Goal: Information Seeking & Learning: Learn about a topic

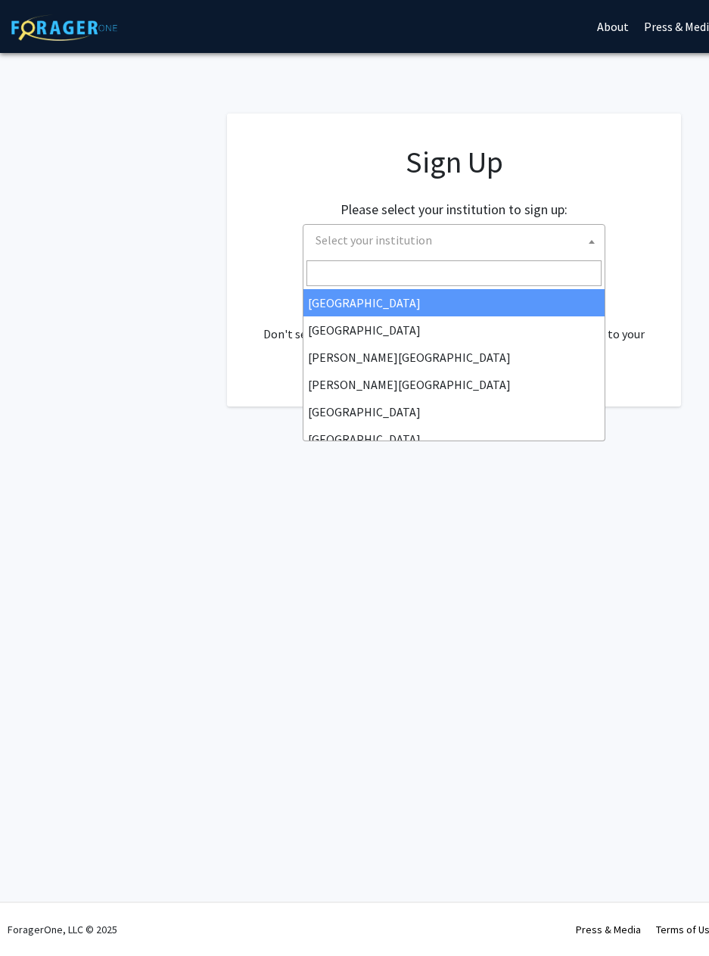
click at [420, 248] on span "Select your institution" at bounding box center [457, 240] width 295 height 31
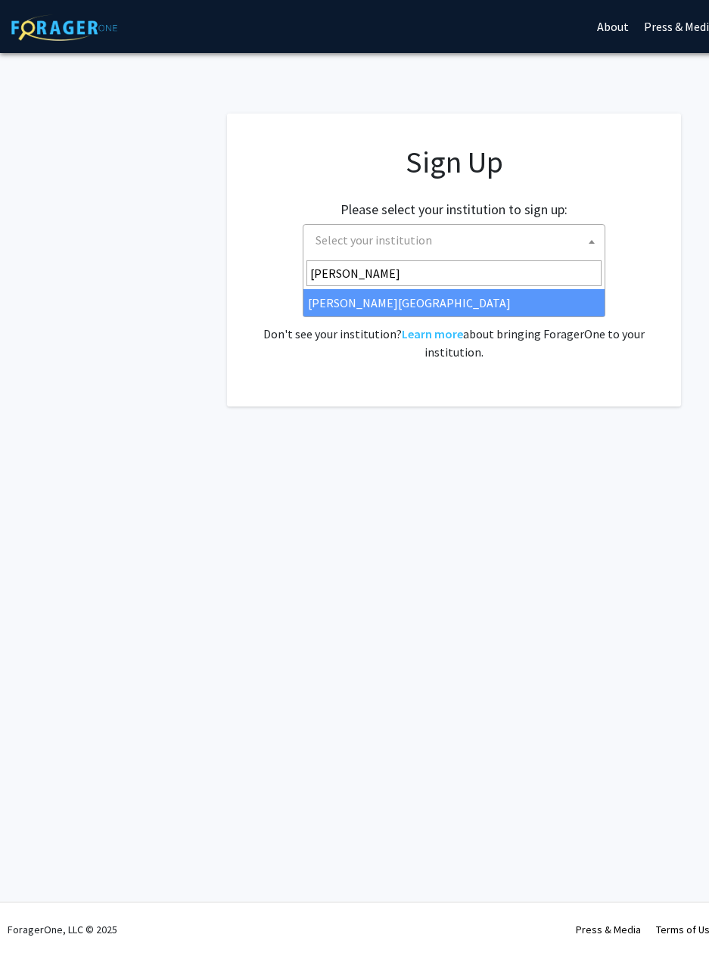
type input "[PERSON_NAME]"
select select "24"
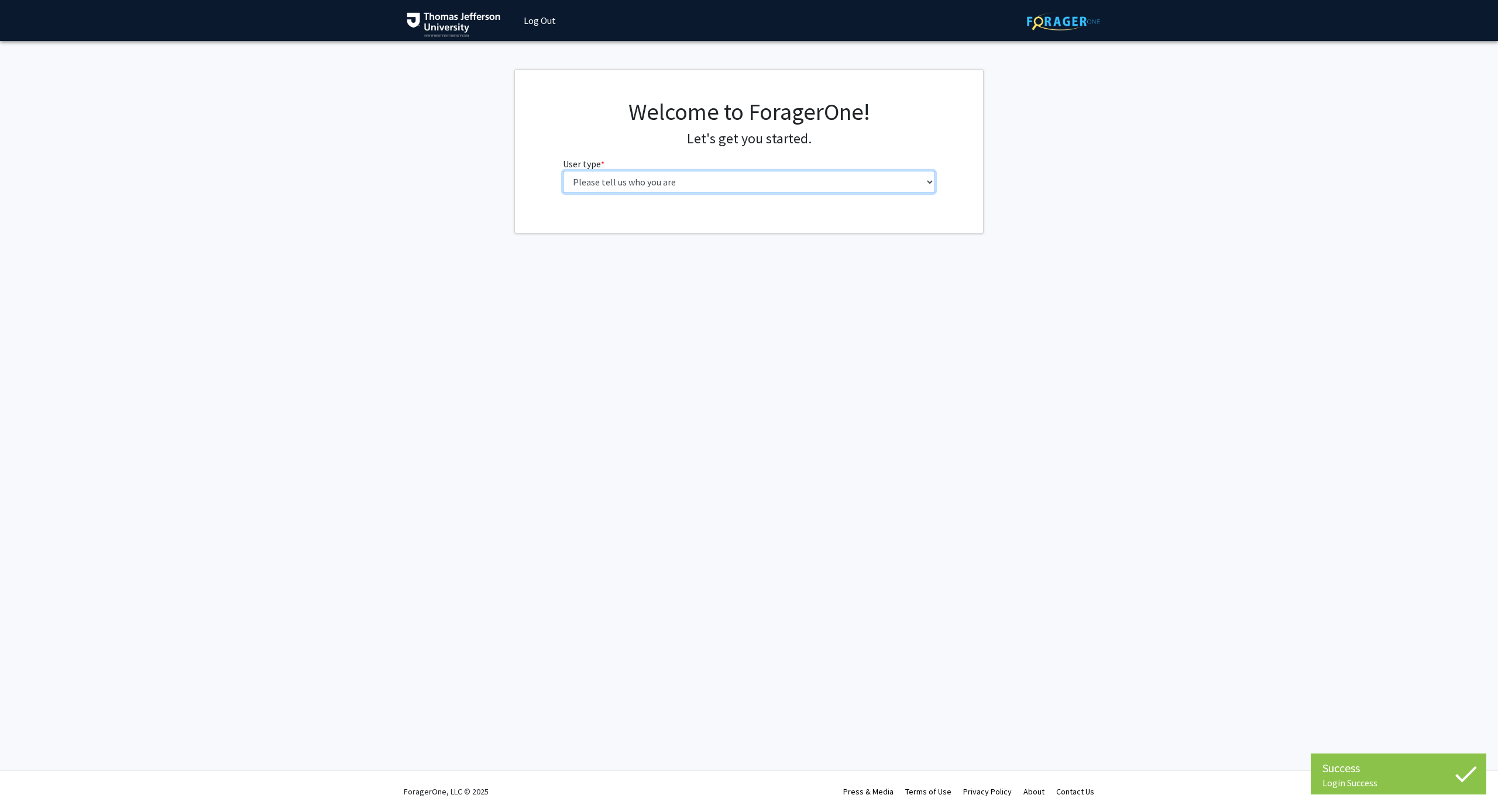
select select "3: doc"
click at [717, 227] on input "First Name * required" at bounding box center [749, 227] width 373 height 22
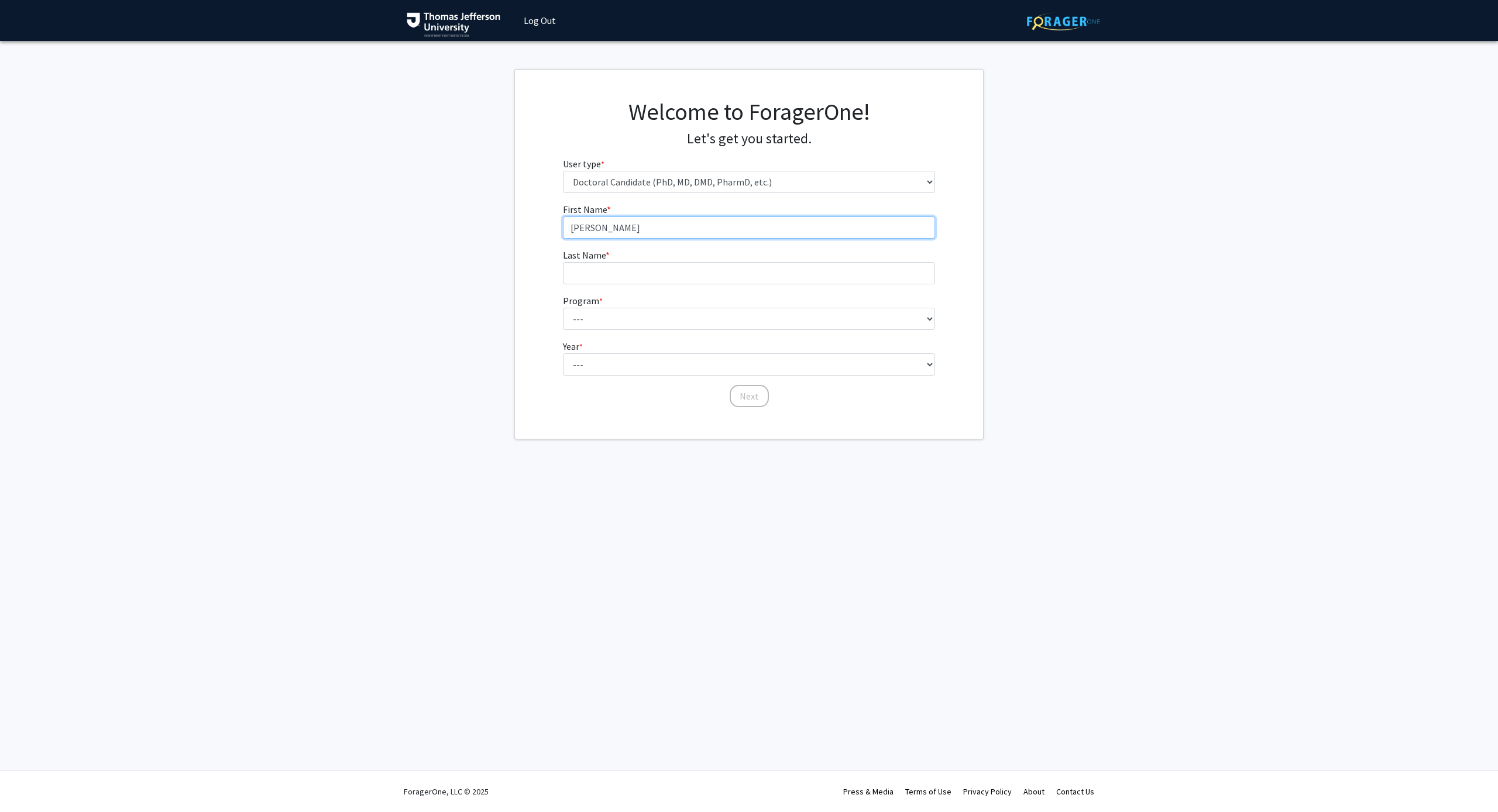
type input "Ravi"
click at [700, 271] on input "Bandaruy" at bounding box center [749, 273] width 373 height 22
type input "Bandaru"
select select "35: 815"
select select "1: first_year"
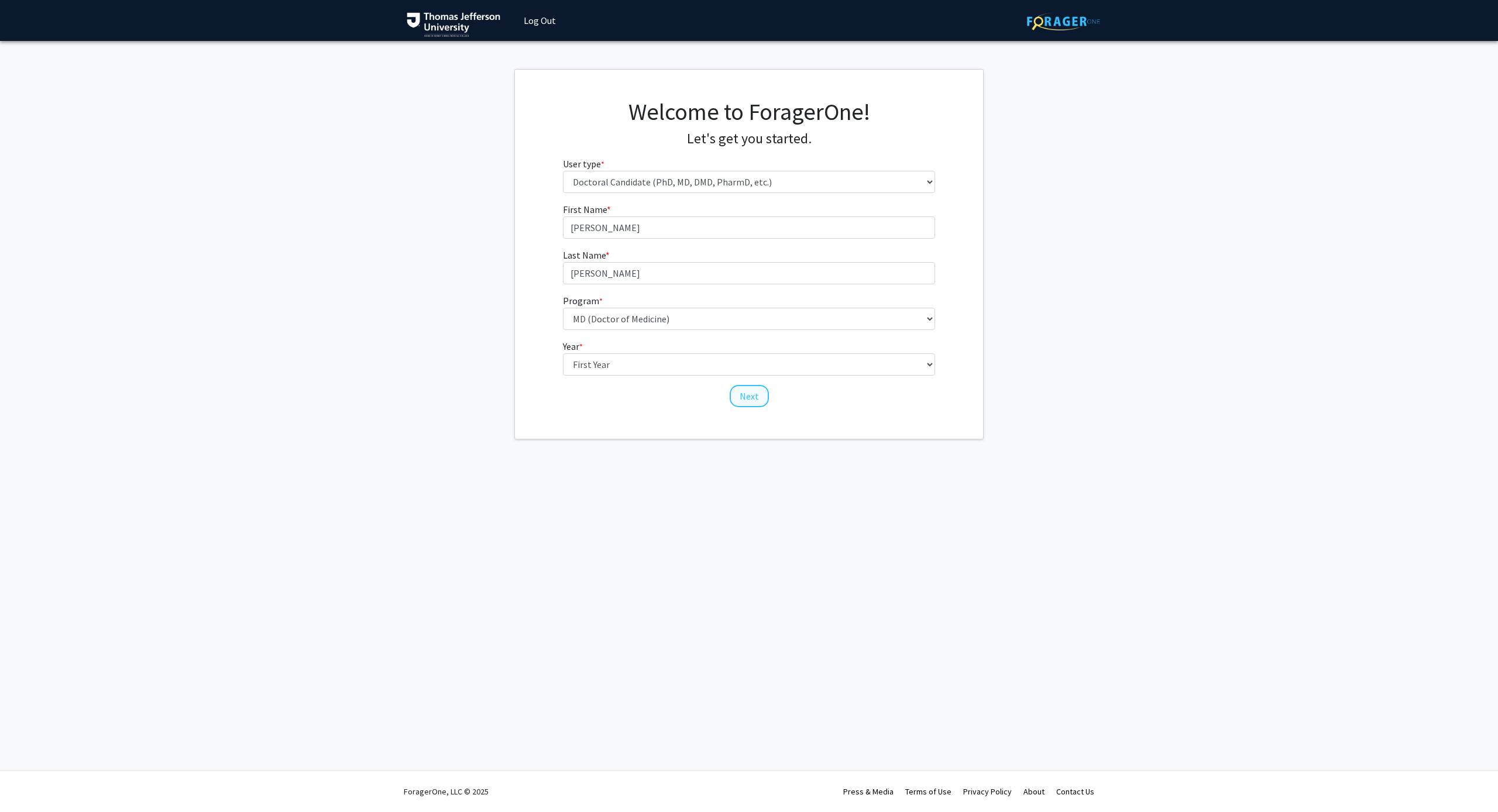
click at [747, 390] on button "Next" at bounding box center [749, 396] width 39 height 22
click at [574, 223] on span "Have you previously mentored and worked with one or more undergraduate student(…" at bounding box center [568, 224] width 12 height 12
click at [574, 223] on input "Yes" at bounding box center [568, 224] width 12 height 12
radio input "true"
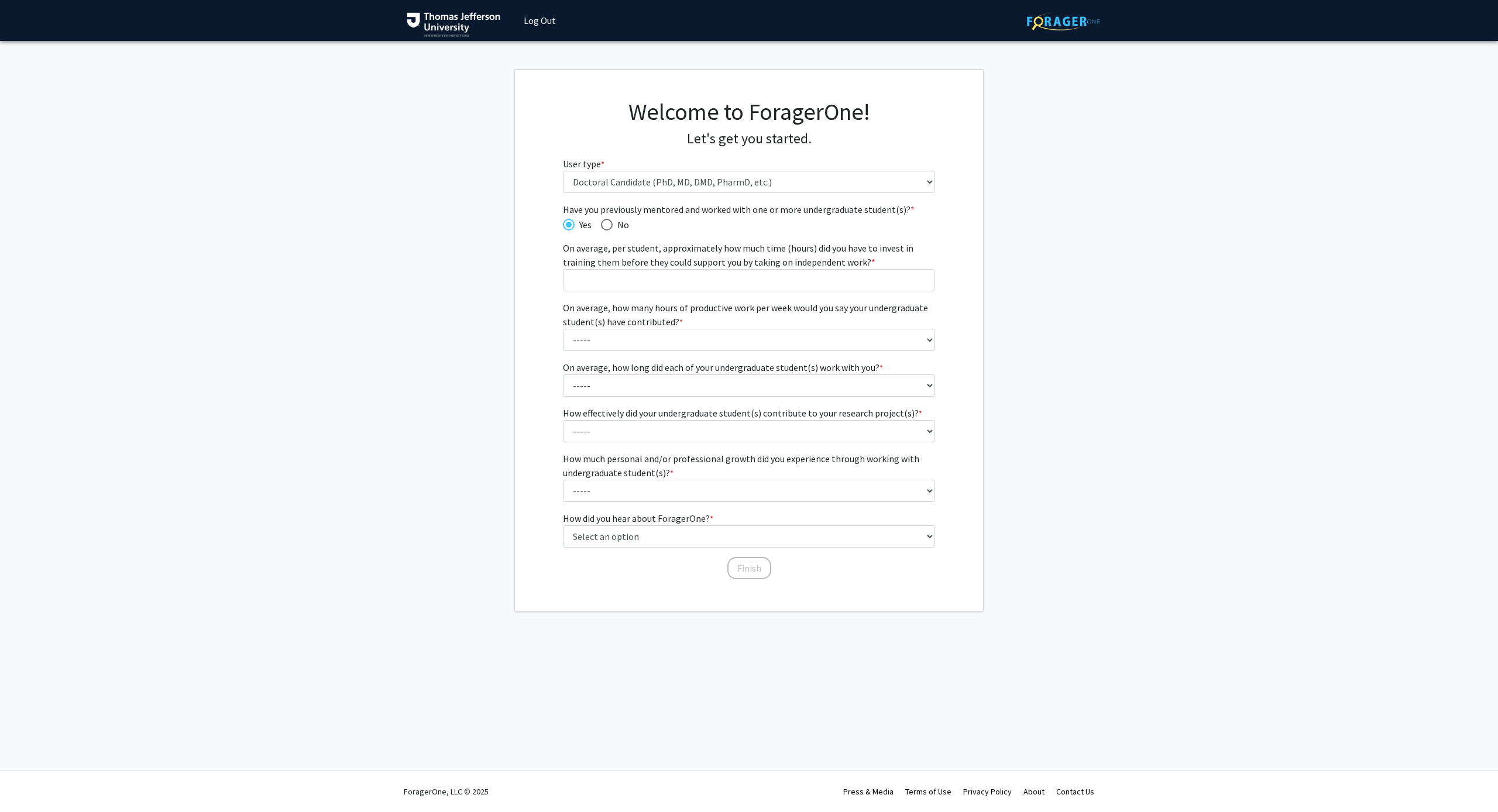
click at [608, 219] on span "Have you previously mentored and worked with one or more undergraduate student(…" at bounding box center [606, 224] width 12 height 12
click at [608, 219] on input "No" at bounding box center [606, 224] width 12 height 12
radio input "true"
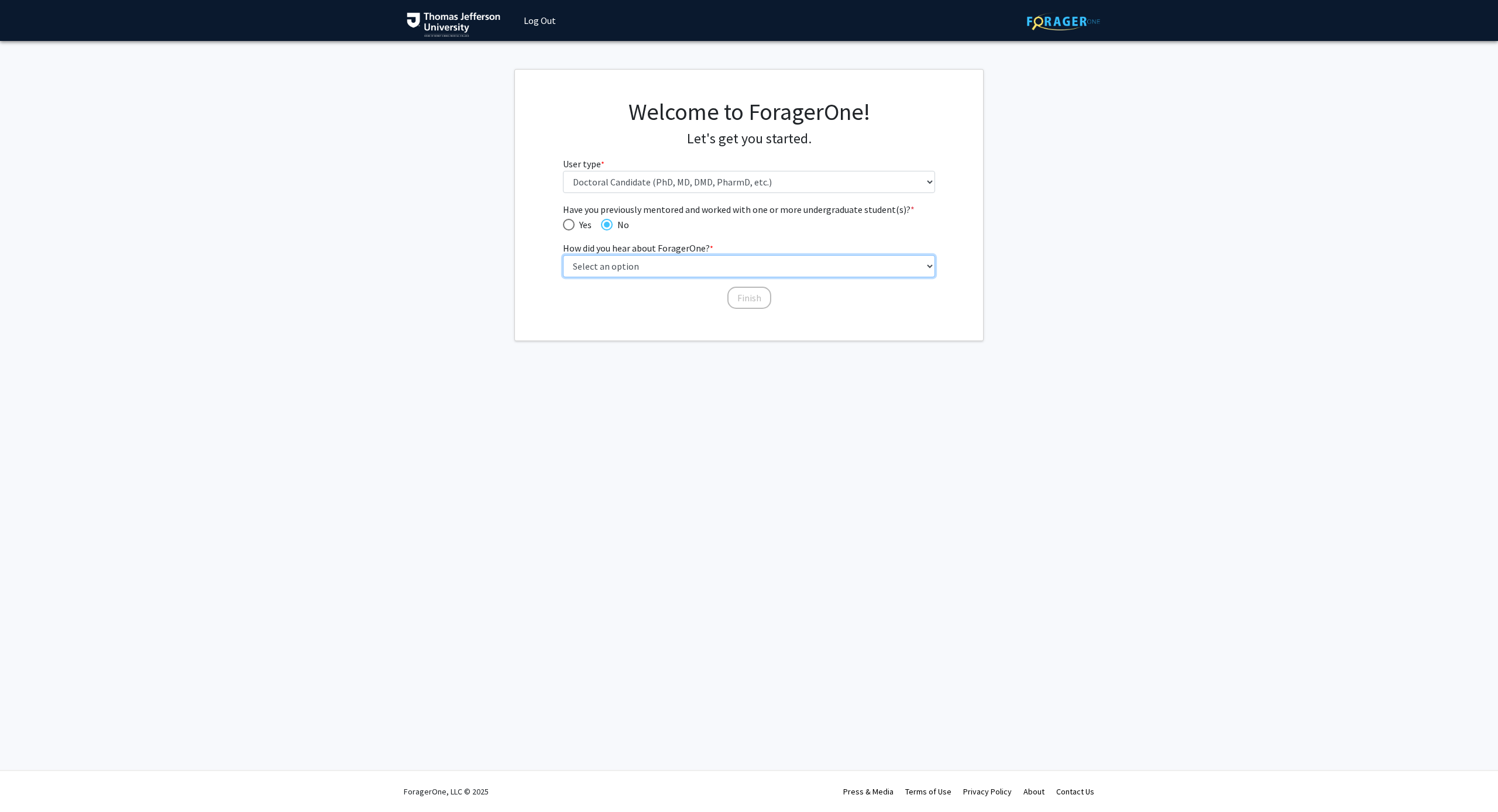
select select "2: faculty_recommendation"
click at [745, 292] on button "Finish" at bounding box center [749, 297] width 44 height 22
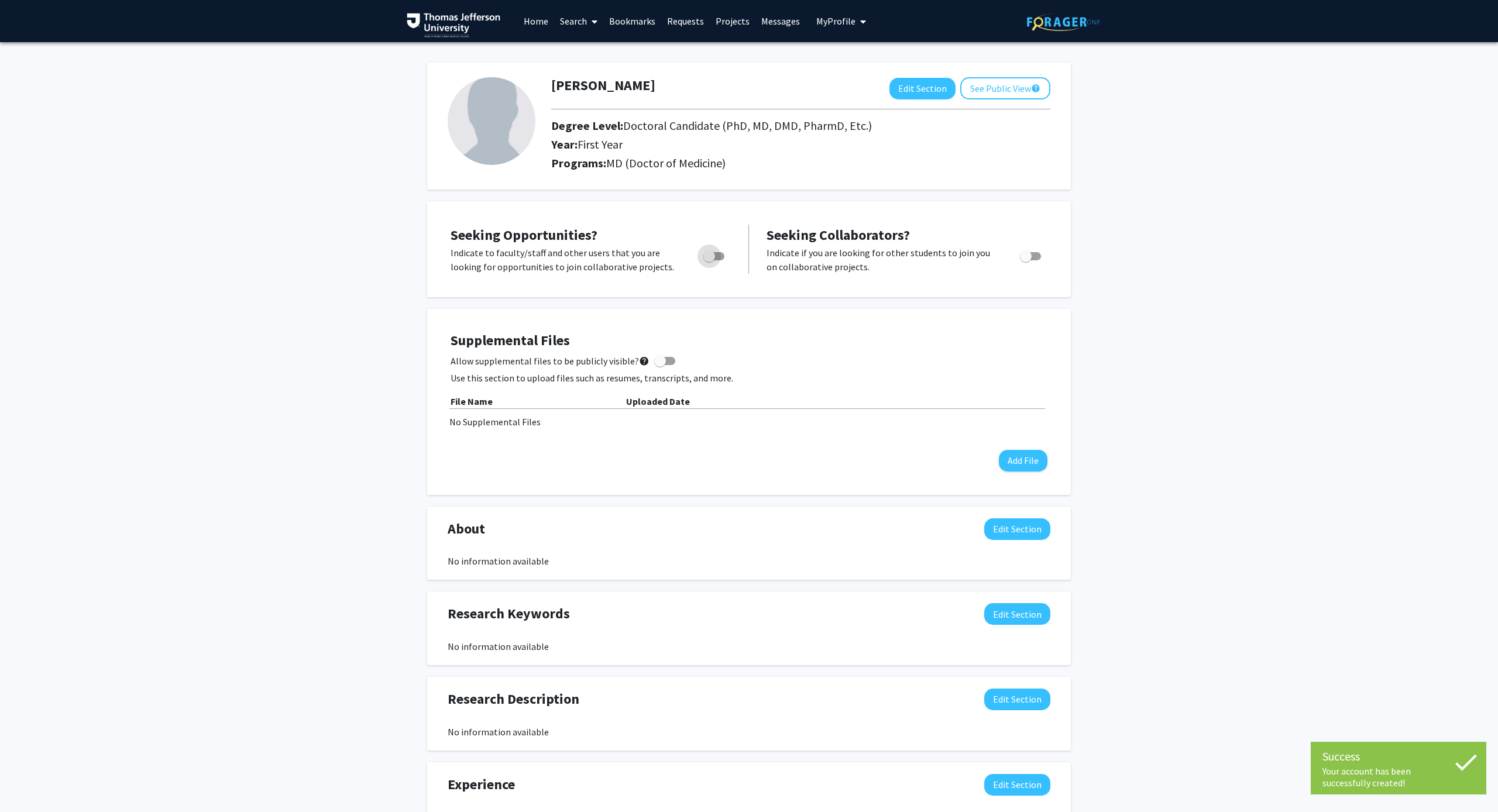
click at [713, 262] on span "Toggle" at bounding box center [709, 256] width 12 height 12
click at [709, 261] on input "Are you actively seeking opportunities?" at bounding box center [709, 260] width 1 height 1
checkbox input "true"
click at [1023, 76] on div "Ravi Bandaru Edit Section See Public View help Degree Level: Doctoral Candidate…" at bounding box center [749, 126] width 644 height 127
click at [1023, 86] on button "See Public View help" at bounding box center [1005, 88] width 90 height 22
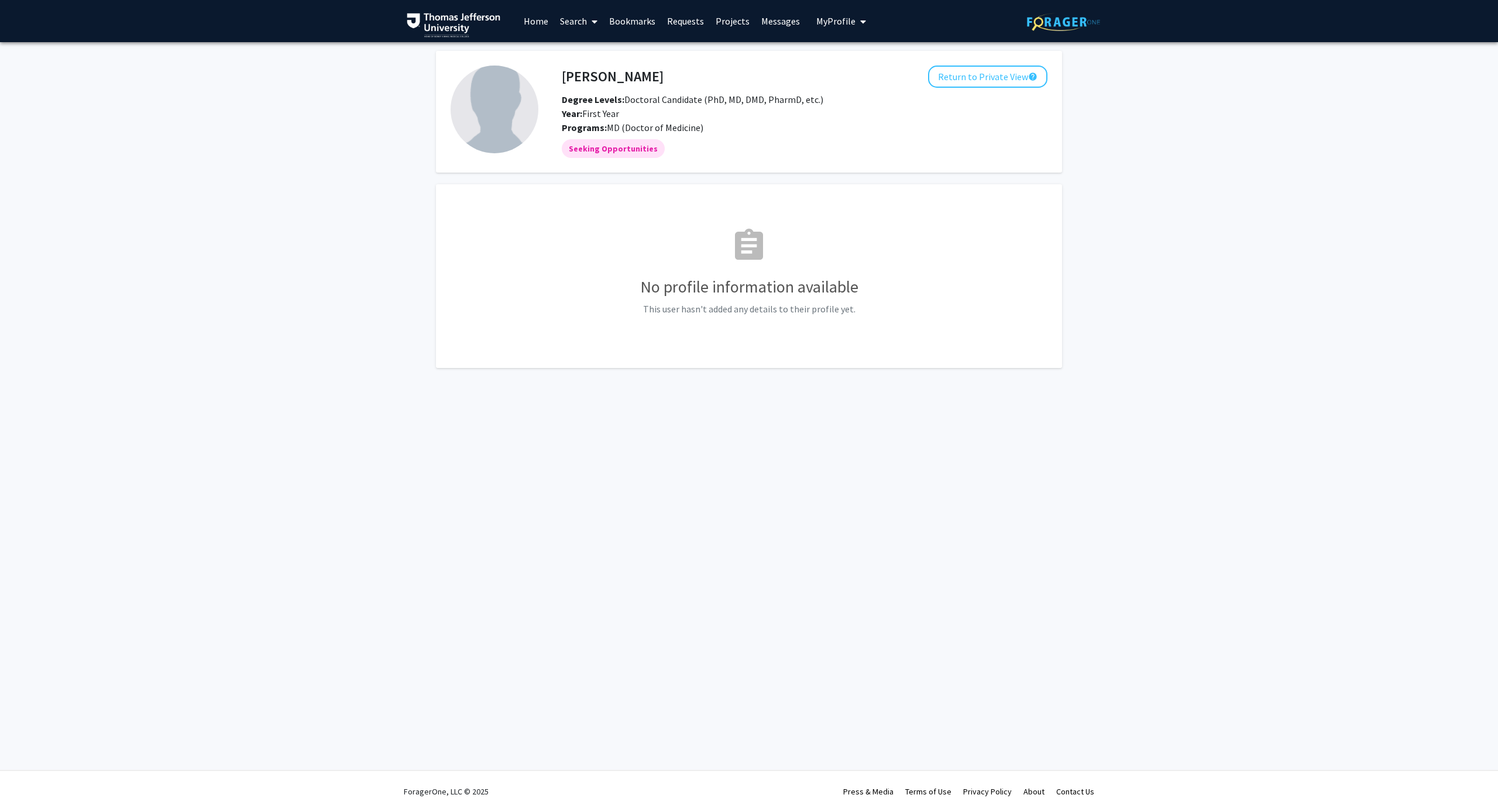
click at [572, 25] on link "Search" at bounding box center [579, 21] width 49 height 41
click at [588, 82] on span "Students" at bounding box center [590, 77] width 71 height 23
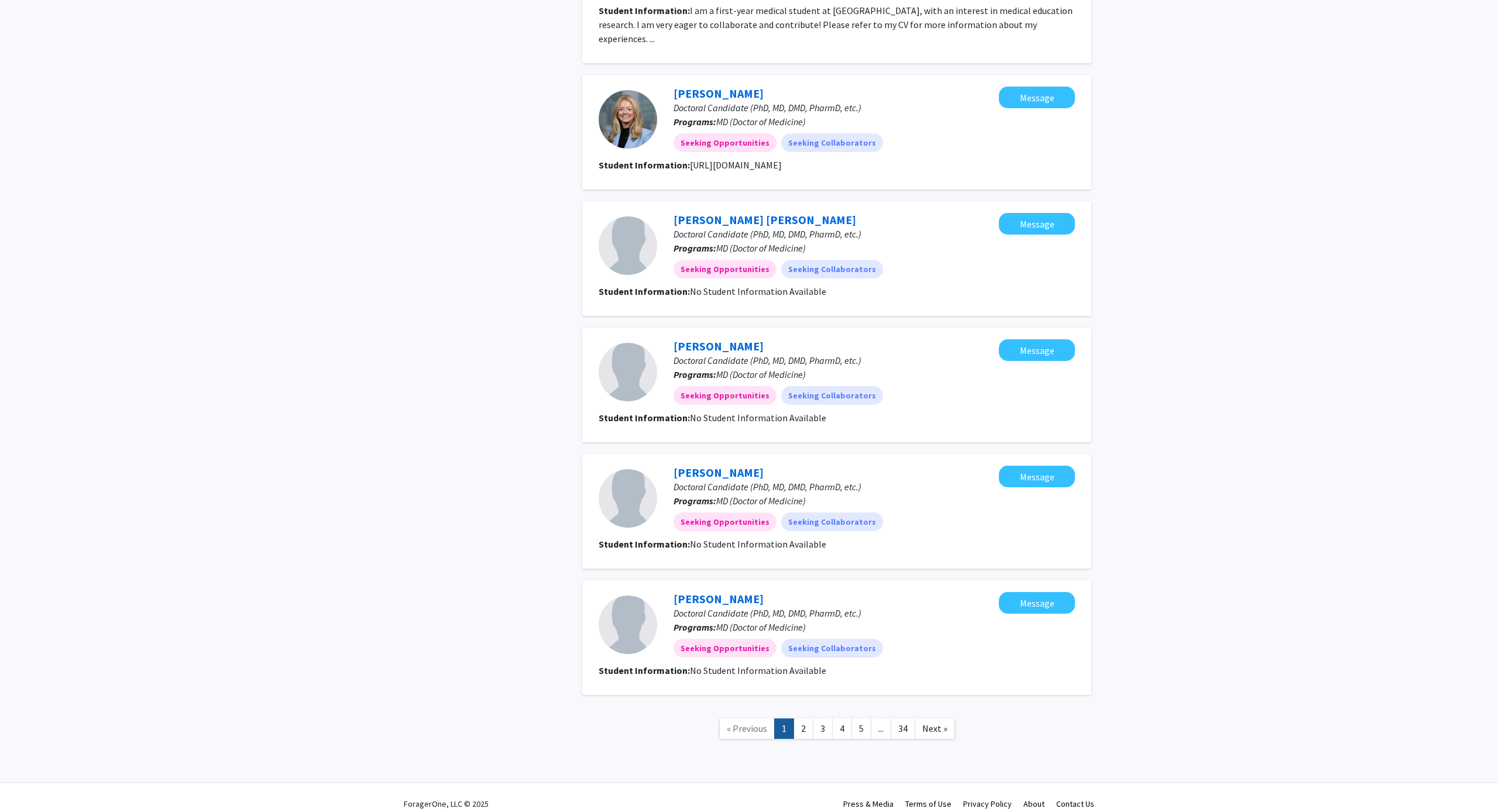
scroll to position [829, 0]
click at [803, 721] on link "2" at bounding box center [803, 729] width 20 height 20
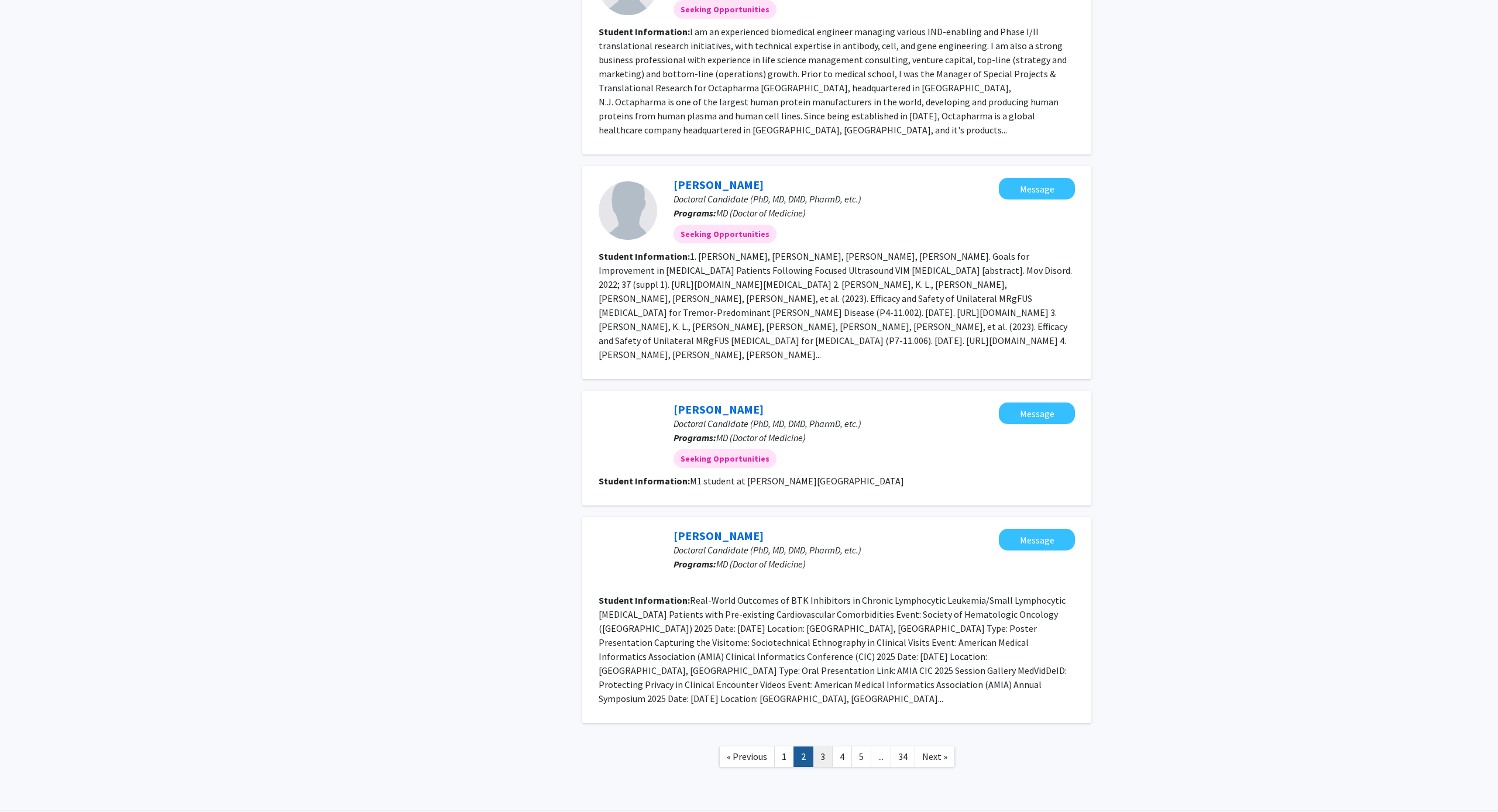
scroll to position [1158, 0]
click at [831, 747] on link "3" at bounding box center [822, 757] width 20 height 20
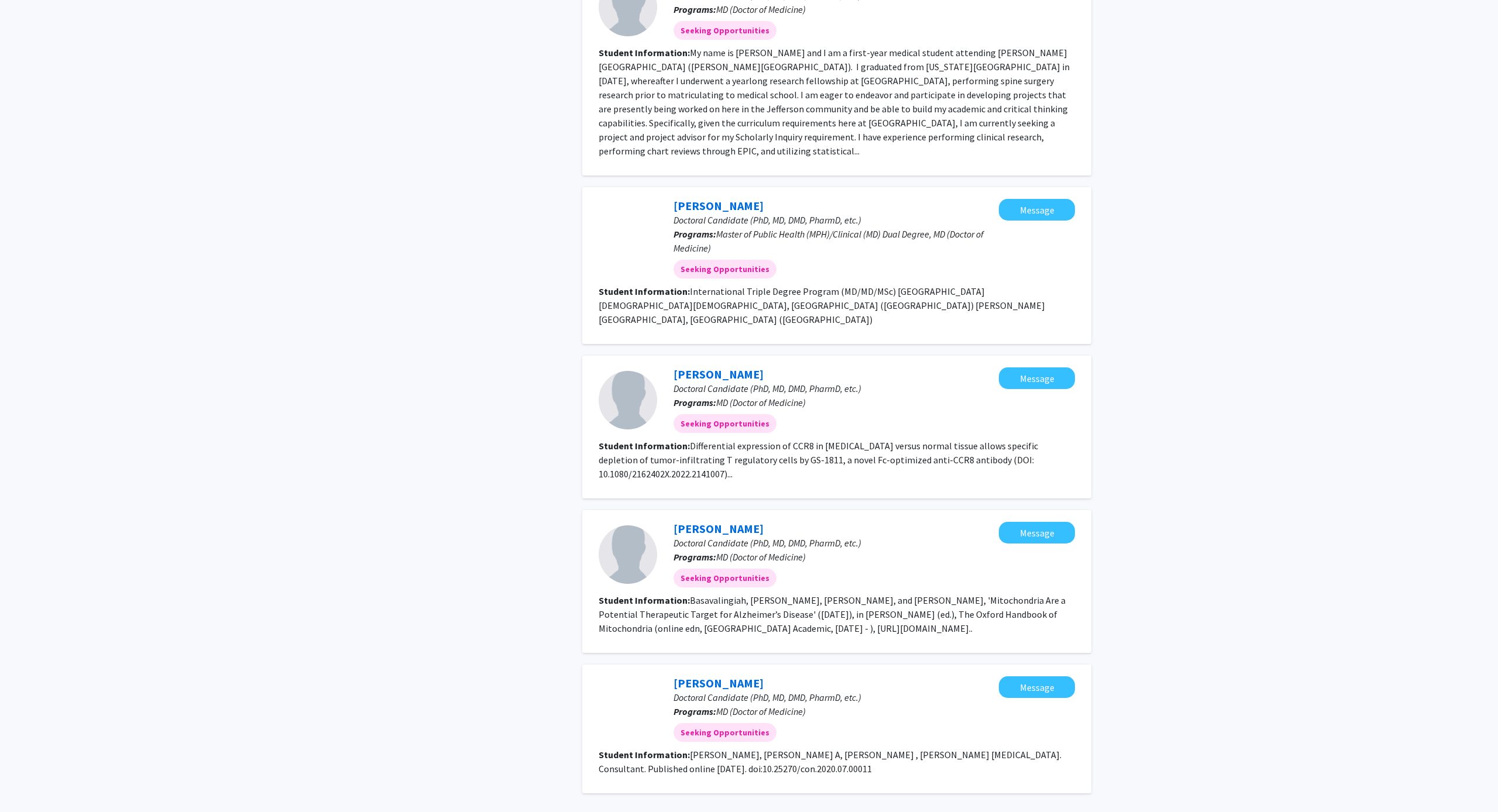
scroll to position [1250, 0]
click at [844, 811] on link "4" at bounding box center [842, 827] width 20 height 20
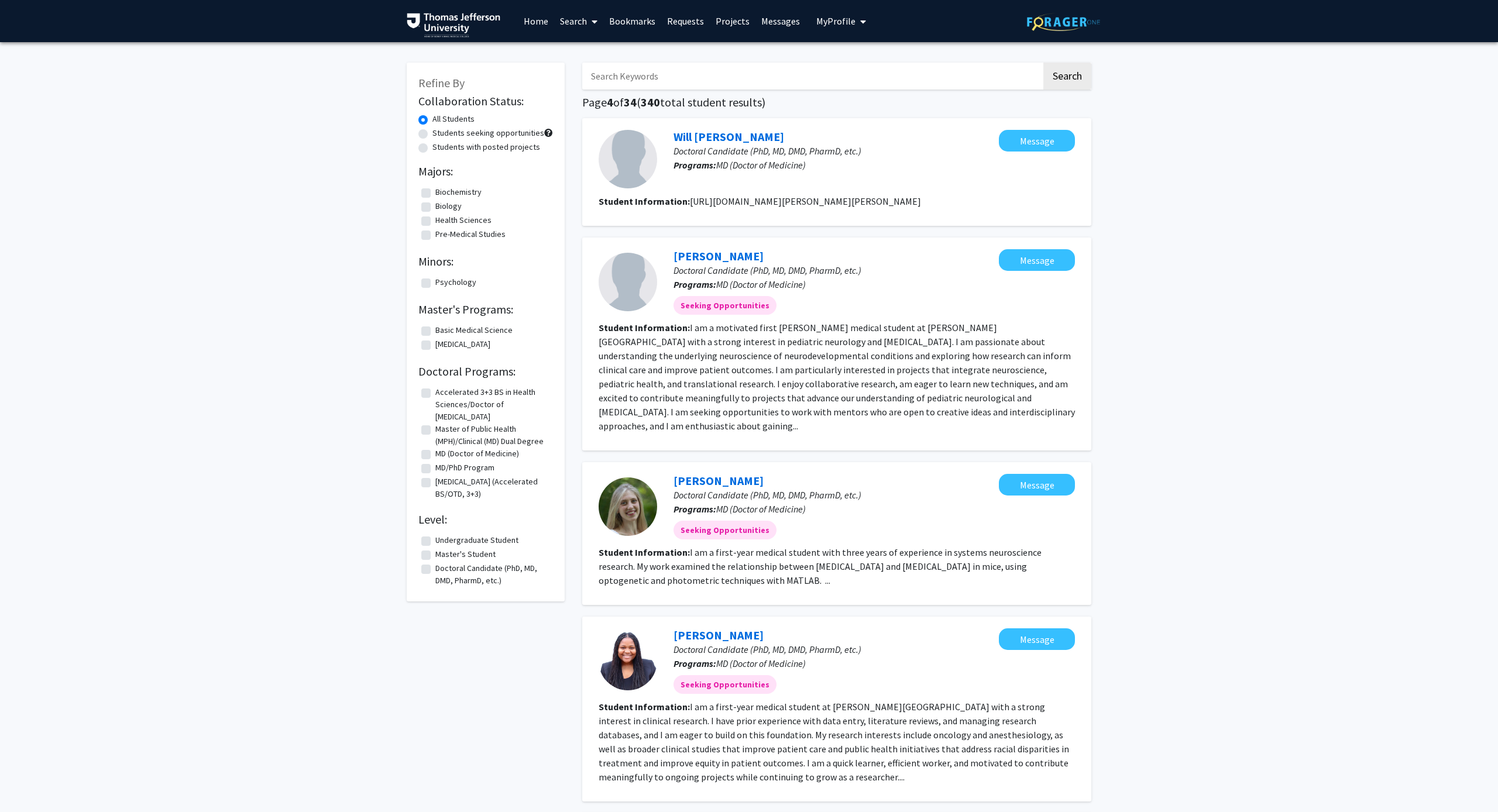
click at [628, 80] on input "Search Keywords" at bounding box center [812, 76] width 459 height 27
click at [1067, 78] on button "Search" at bounding box center [1067, 76] width 48 height 27
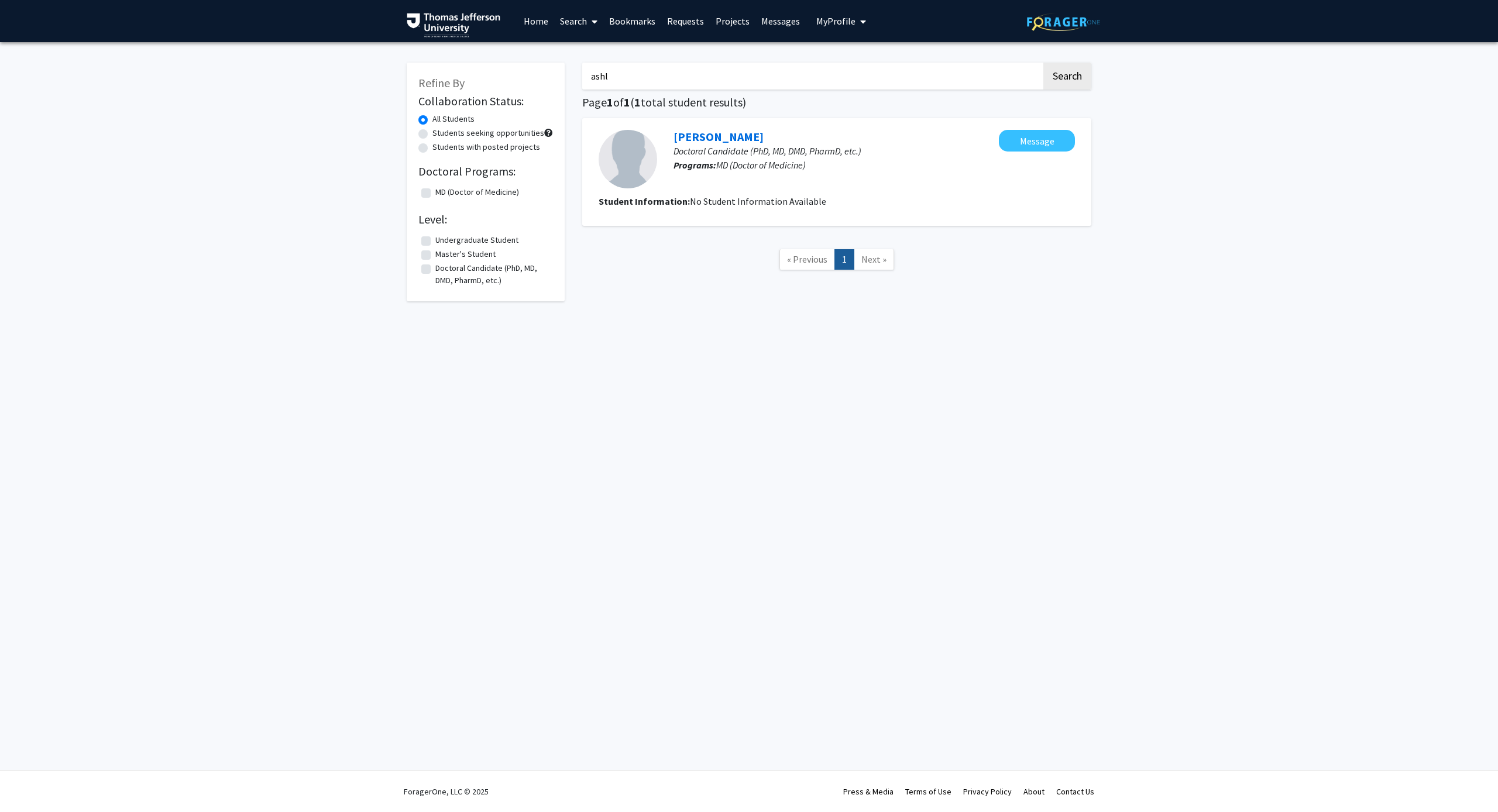
click at [1067, 78] on button "Search" at bounding box center [1067, 76] width 48 height 27
type input "ravi"
click at [1067, 78] on button "Search" at bounding box center [1067, 76] width 48 height 27
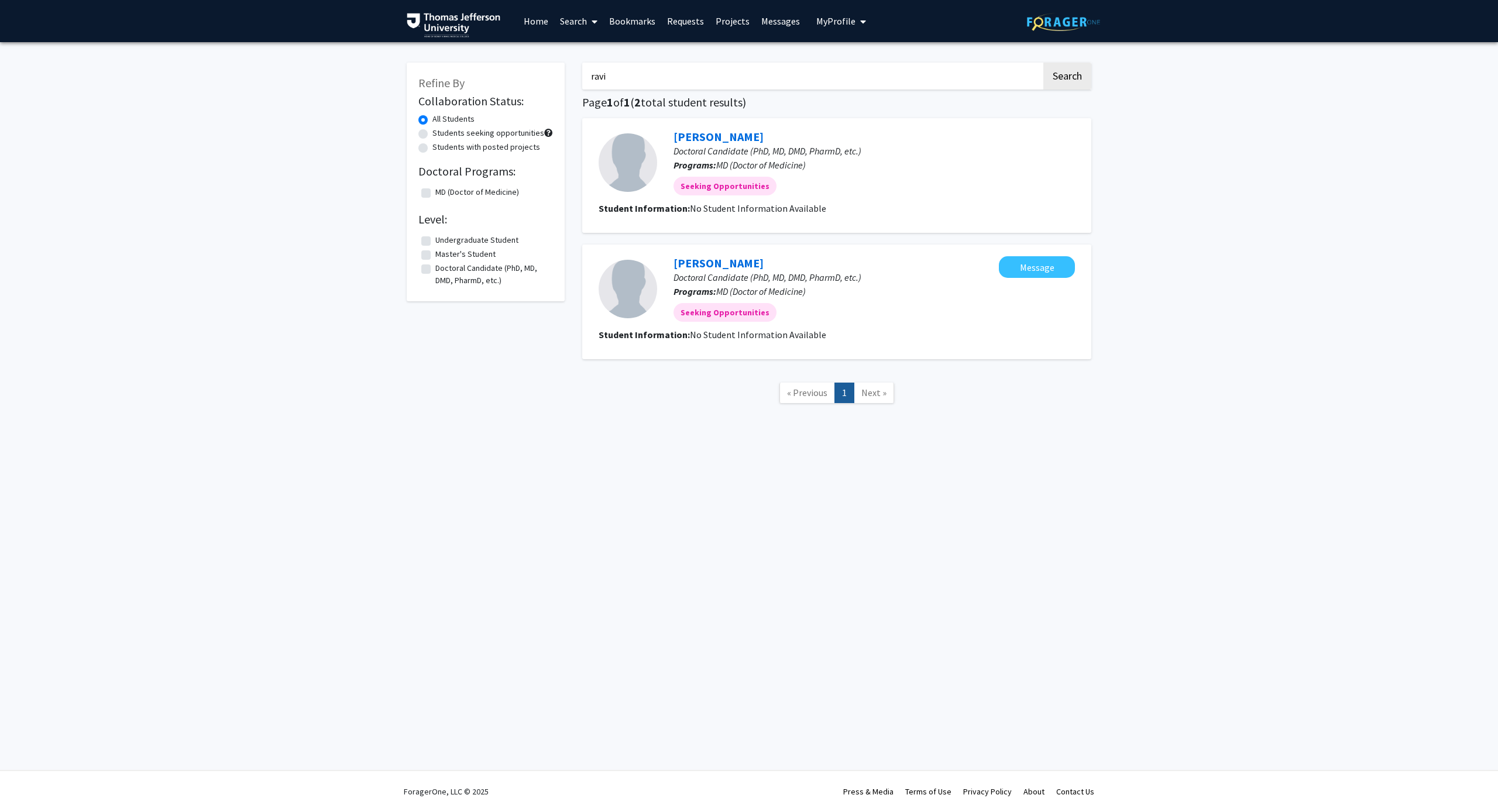
click at [738, 16] on link "Projects" at bounding box center [732, 21] width 46 height 41
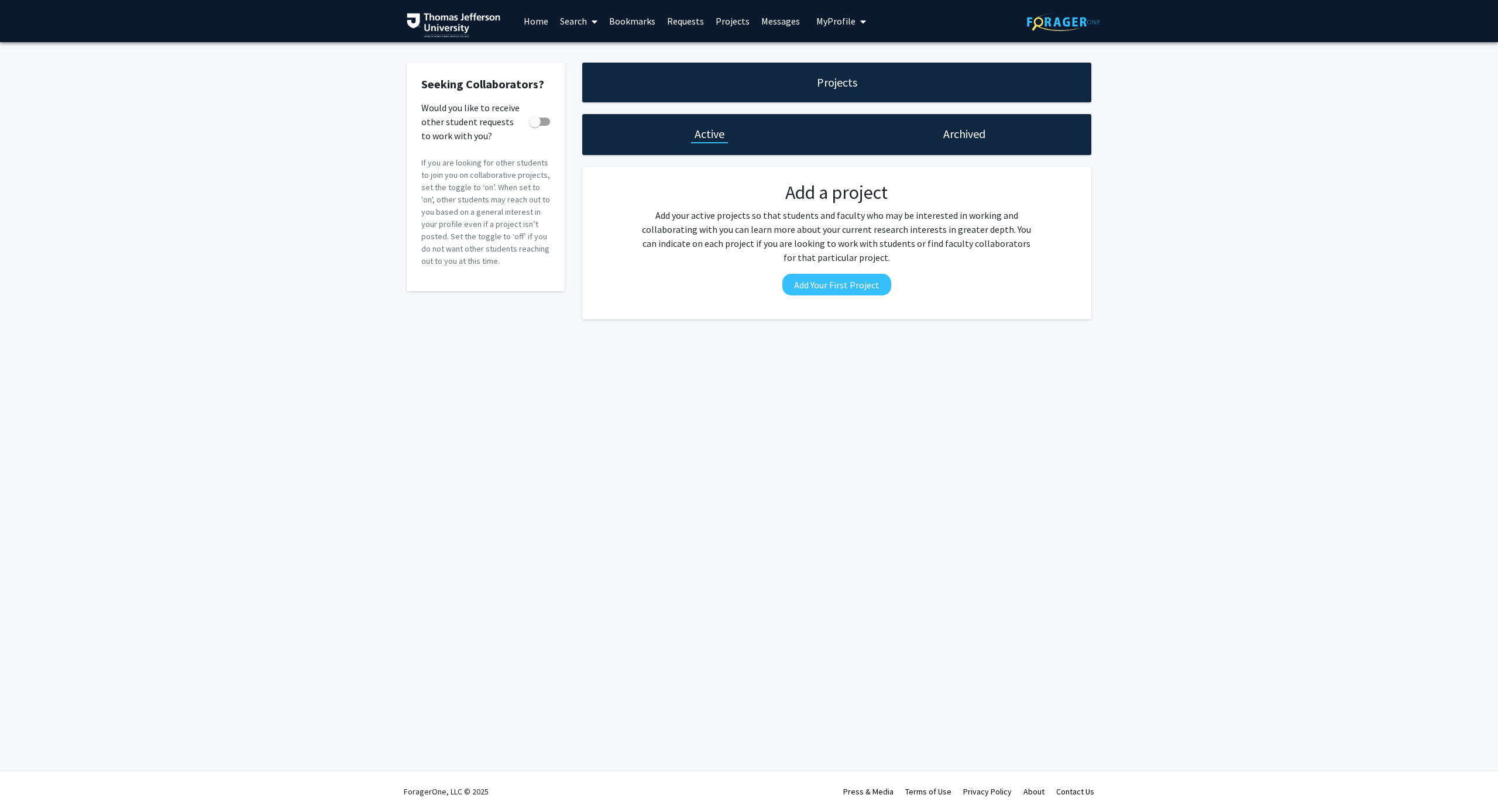
click at [523, 23] on link "Home" at bounding box center [536, 21] width 36 height 41
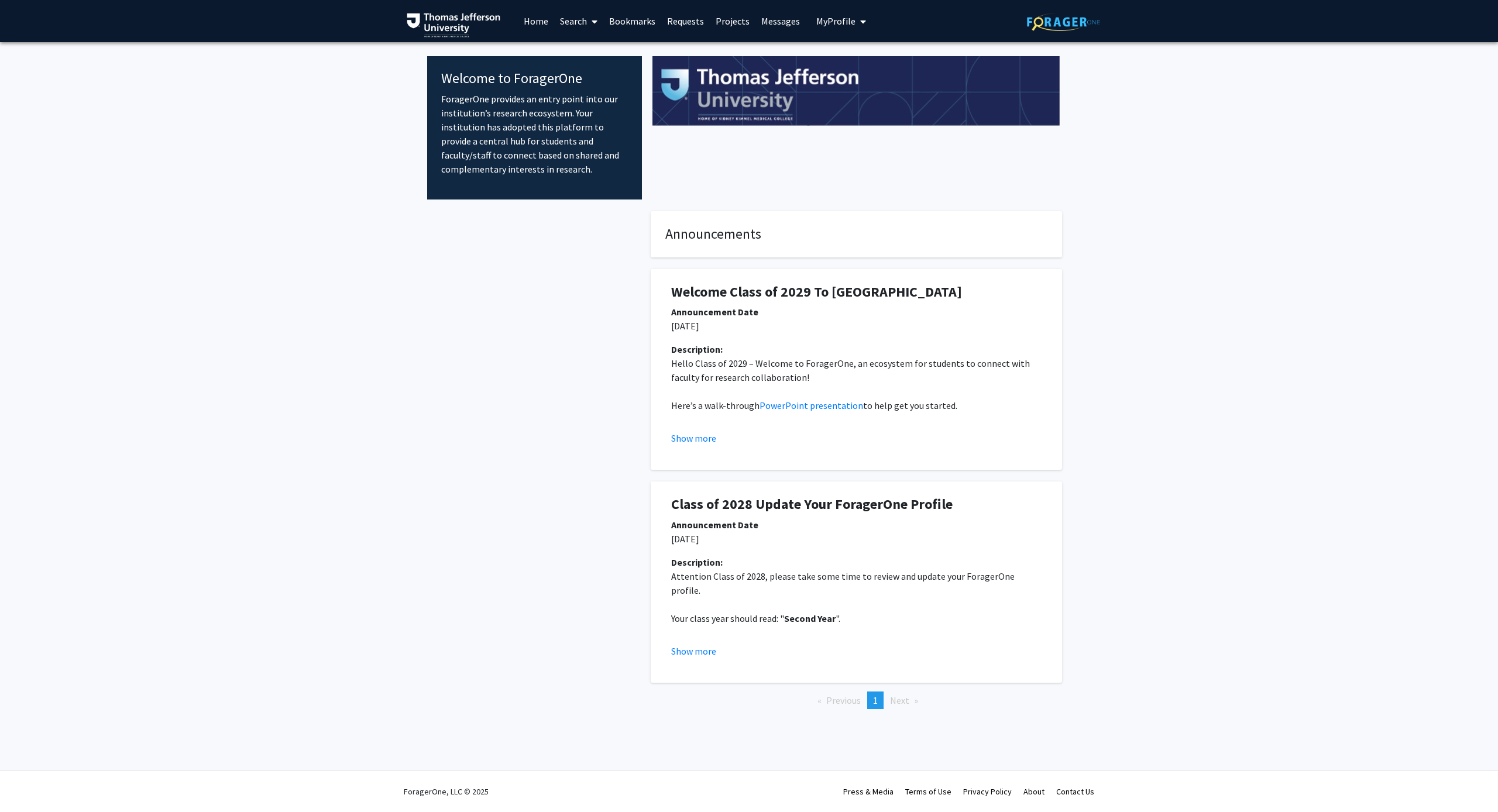
click at [567, 18] on link "Search" at bounding box center [579, 21] width 49 height 41
click at [584, 46] on span "Faculty/Staff" at bounding box center [597, 53] width 86 height 23
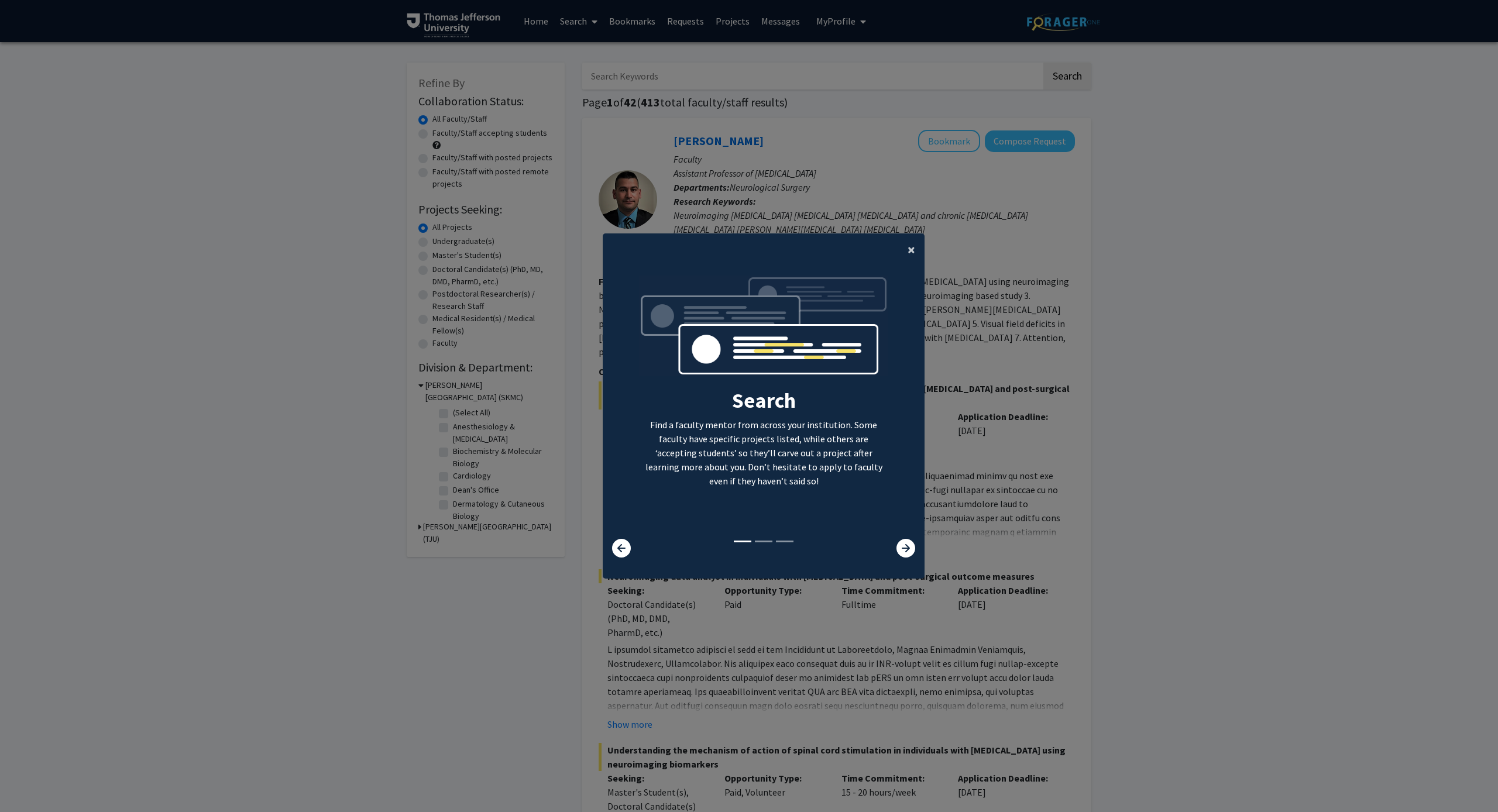
click at [916, 241] on button "×" at bounding box center [911, 250] width 26 height 32
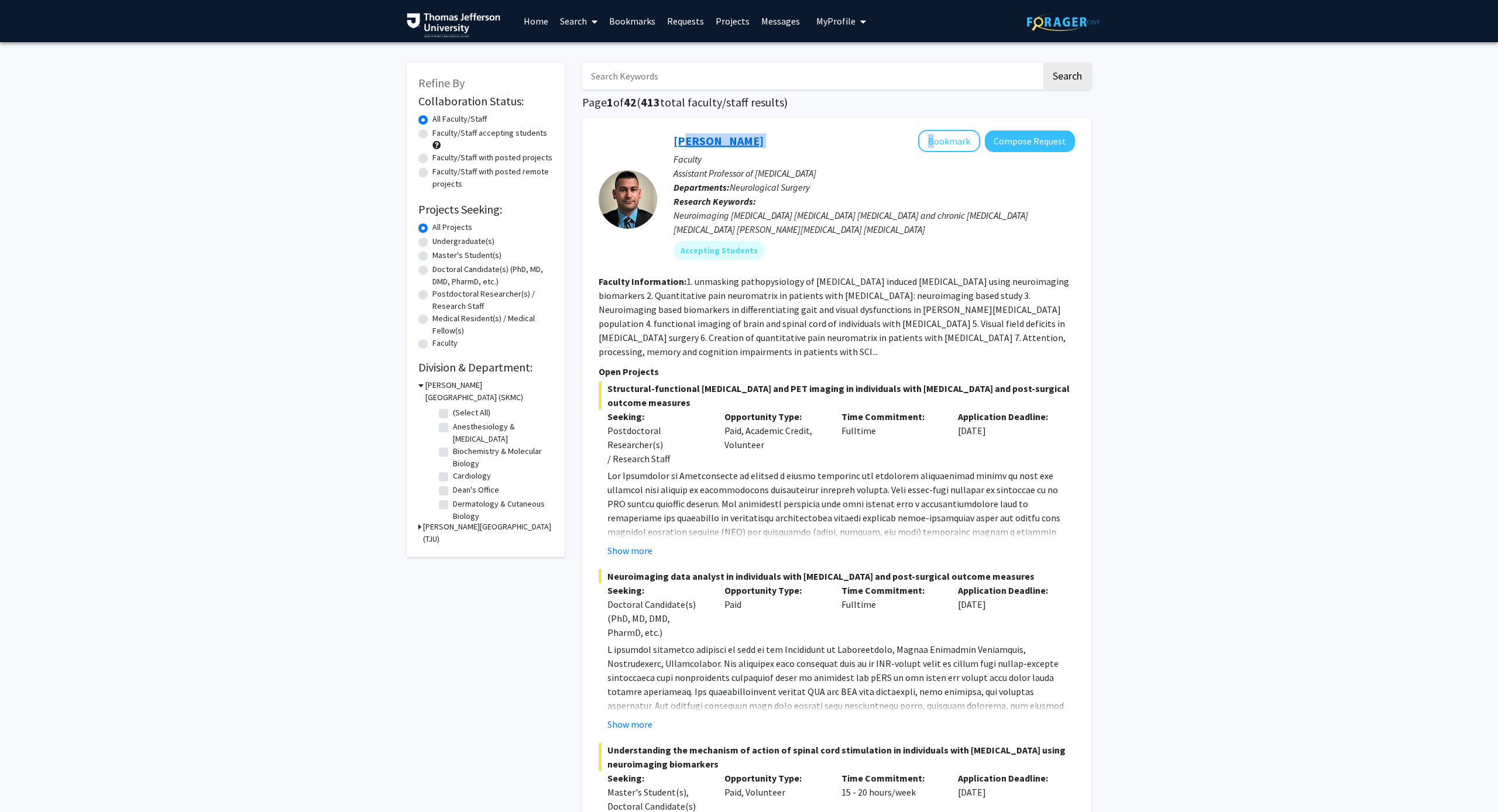
drag, startPoint x: 666, startPoint y: 137, endPoint x: 680, endPoint y: 138, distance: 14.0
click at [680, 138] on div "Mahdi Alizedah Bookmark Compose Request Faculty Assistant Professor of Neurosur…" at bounding box center [866, 199] width 417 height 138
click at [453, 471] on label "Neurological Surgery" at bounding box center [489, 467] width 73 height 12
click at [453, 468] on input "Neurological Surgery" at bounding box center [457, 464] width 8 height 8
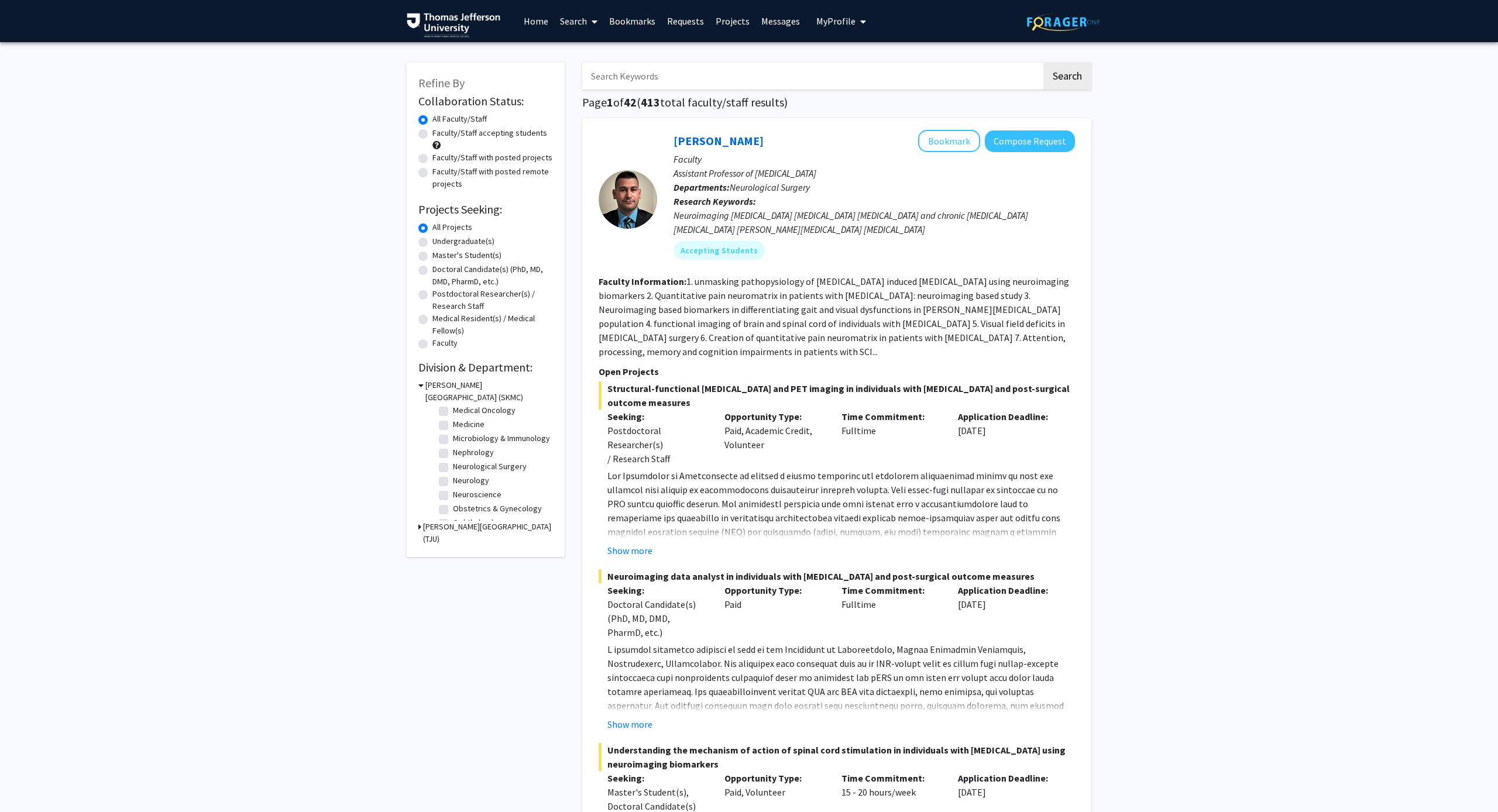
checkbox input "true"
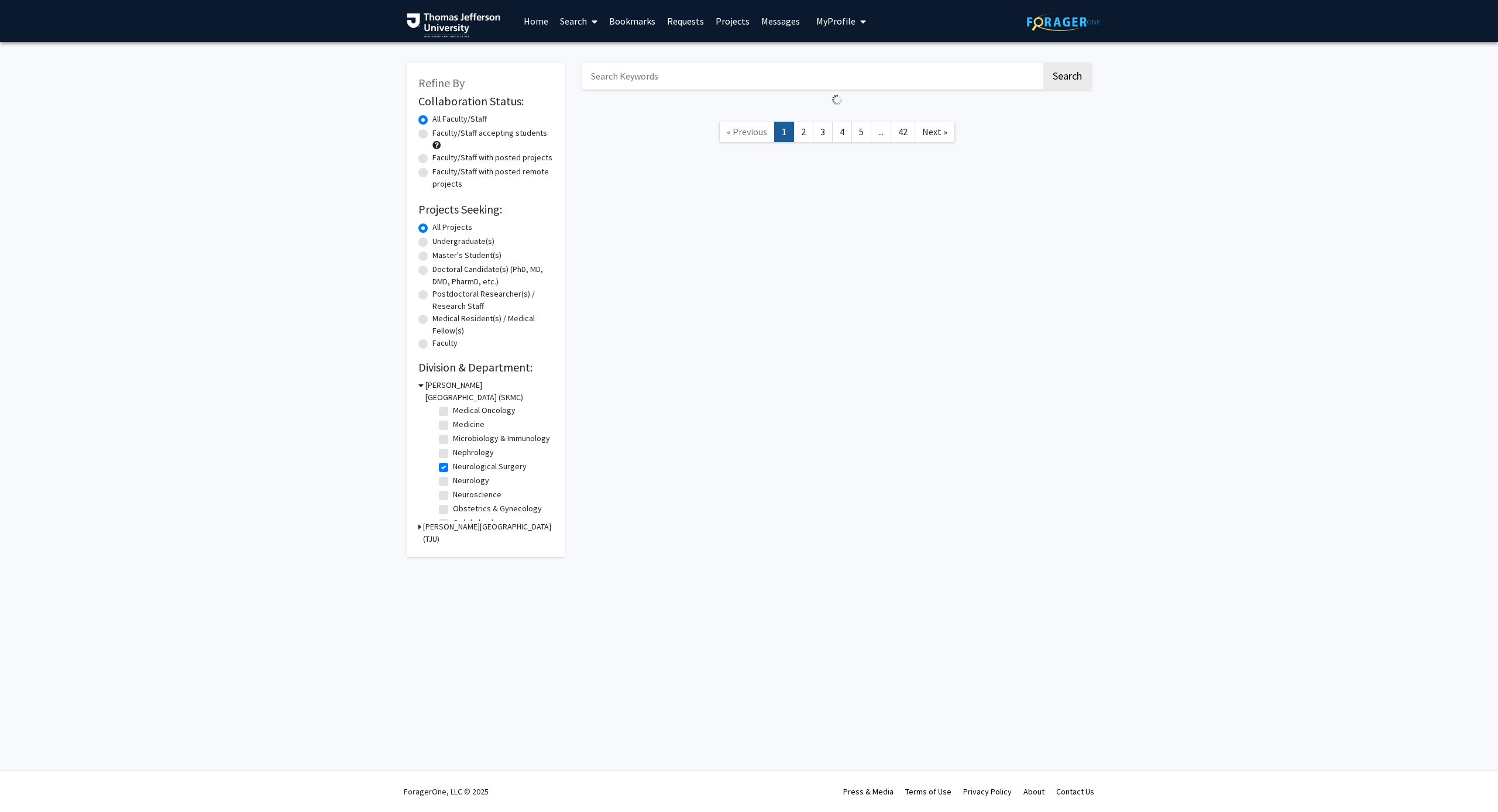
checkbox input "true"
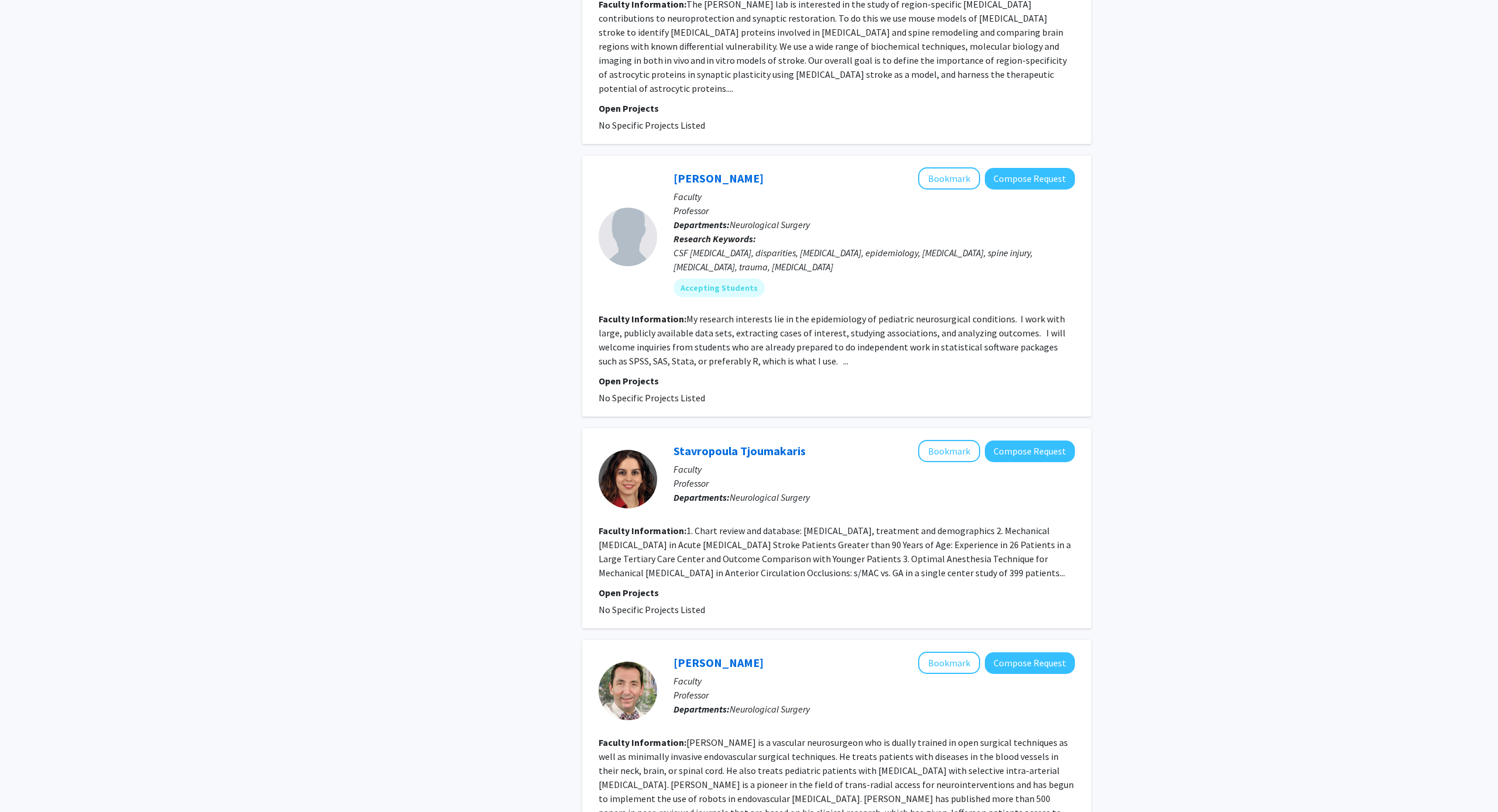
scroll to position [1288, 0]
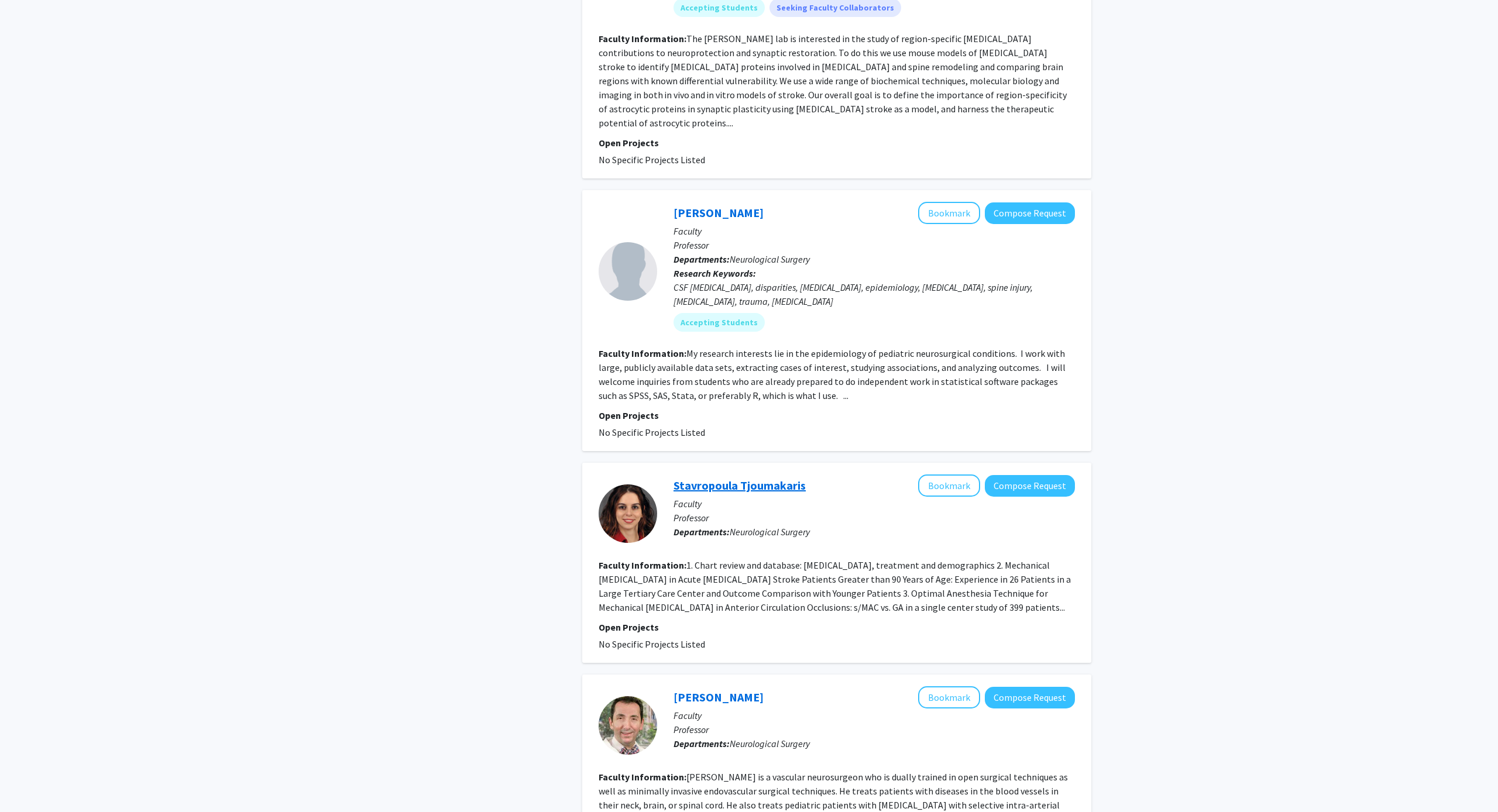
click at [683, 477] on link "Stavropoula Tjoumakaris" at bounding box center [739, 484] width 132 height 15
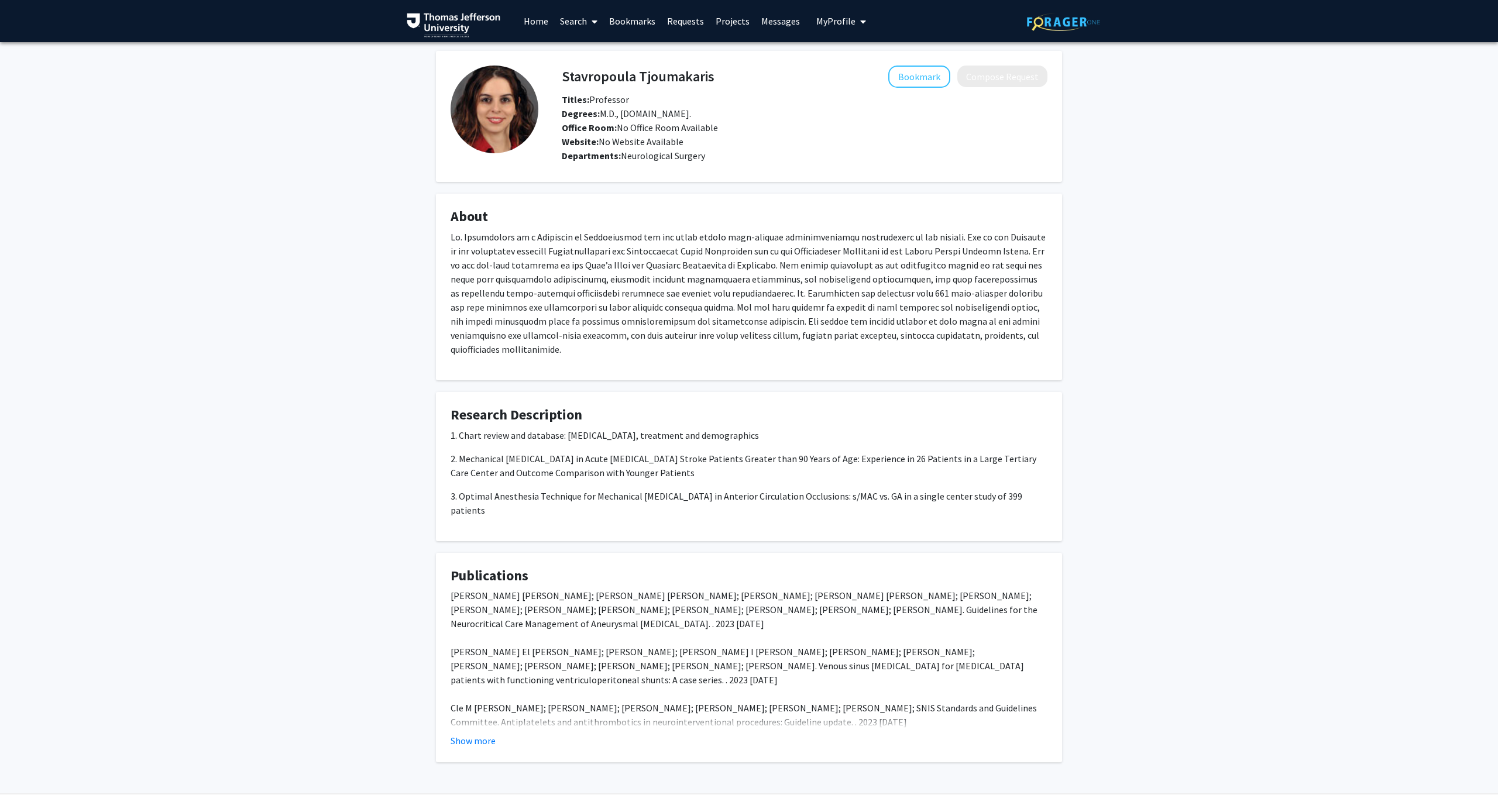
click at [459, 725] on fg-card "Publications Miriam M M Treggiari; Alejandro A A Rabinstein; Katharina M Busl; …" at bounding box center [749, 657] width 626 height 210
click at [461, 733] on button "Show more" at bounding box center [473, 740] width 45 height 14
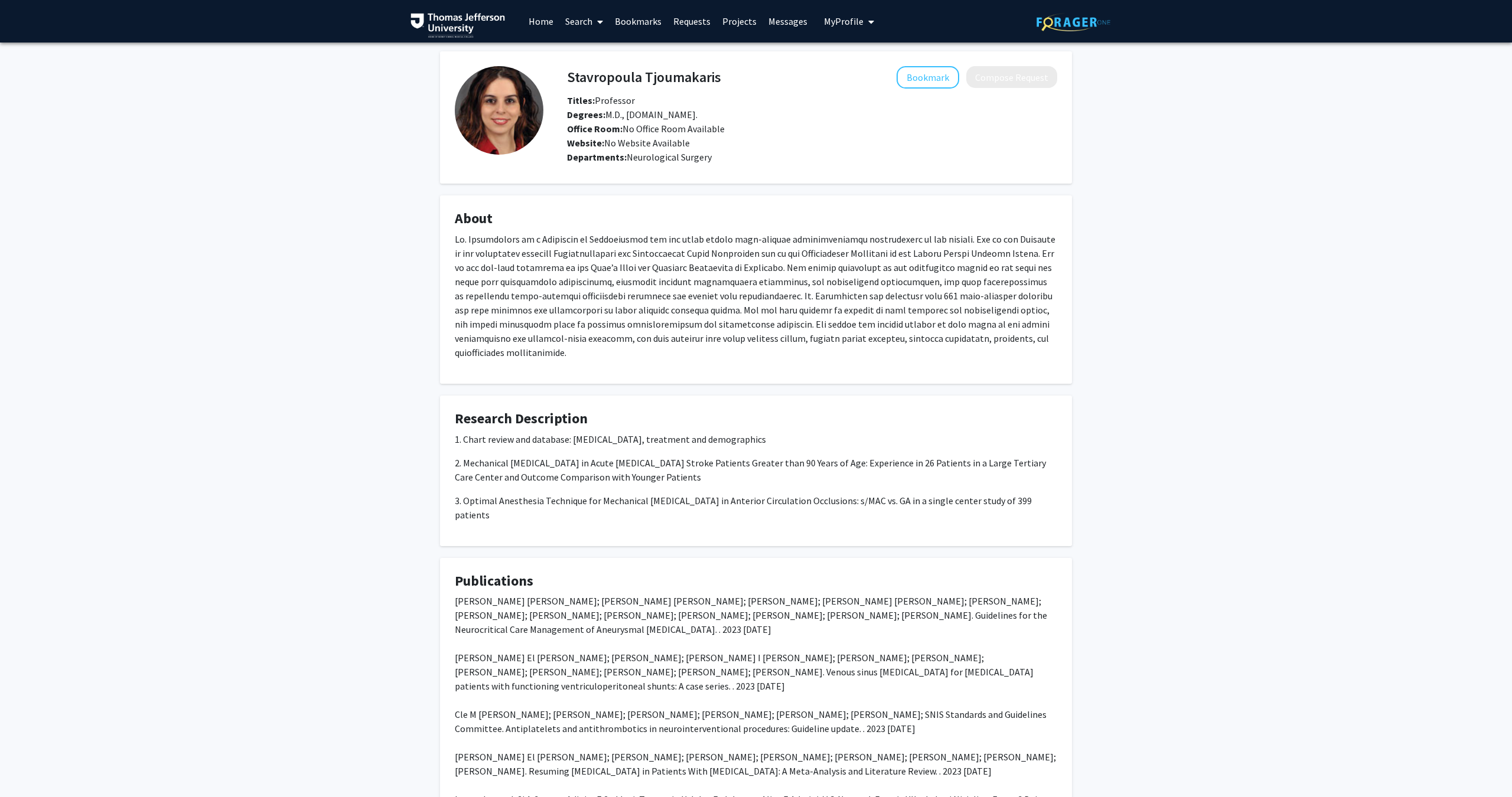
click at [837, 10] on button "My Profile" at bounding box center [848, 21] width 57 height 42
click at [851, 57] on div "Ravi Bandaru View Profile" at bounding box center [882, 61] width 101 height 26
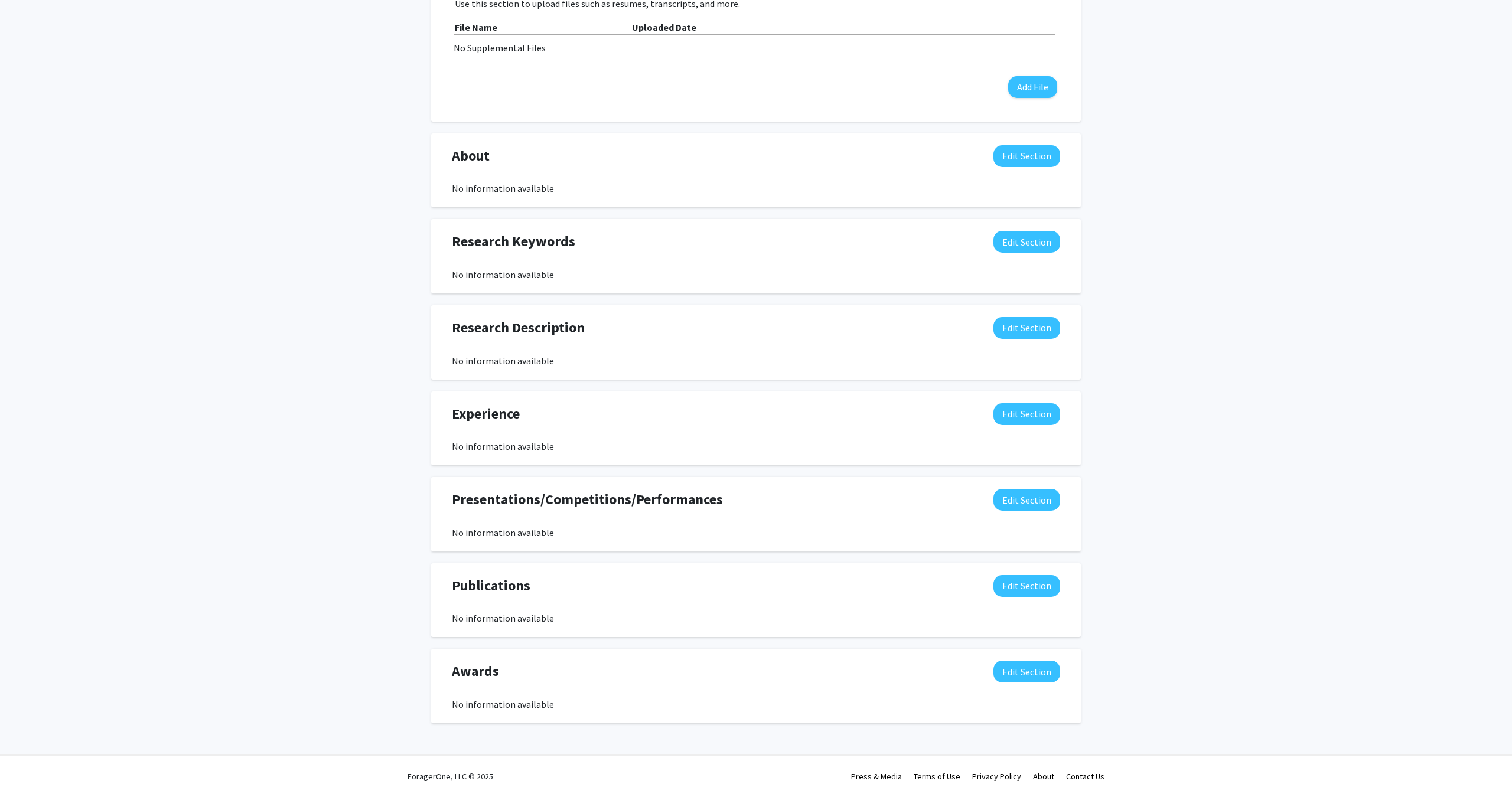
scroll to position [379, 0]
